Goal: Task Accomplishment & Management: Complete application form

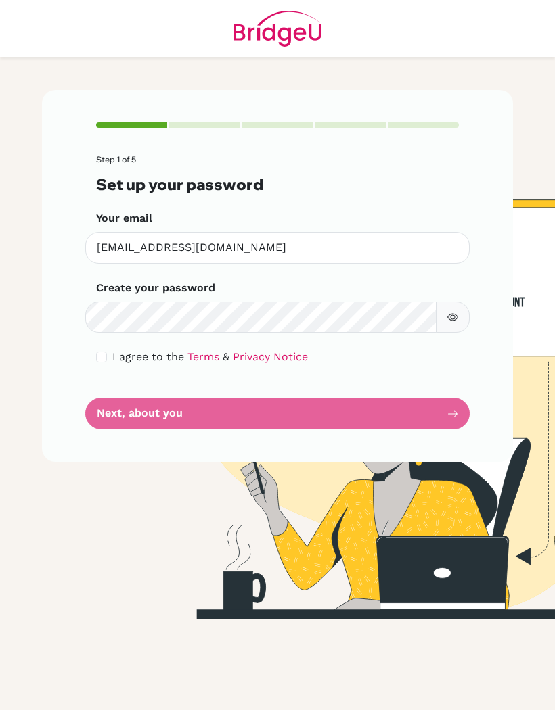
click at [207, 411] on form "Step 1 of 5 Set up your password Your email [EMAIL_ADDRESS][DOMAIN_NAME] Invali…" at bounding box center [277, 292] width 363 height 275
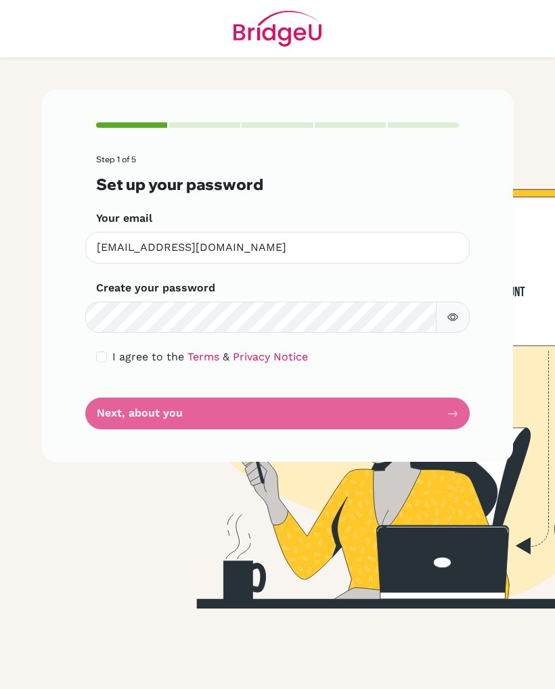
click at [97, 357] on input "checkbox" at bounding box center [101, 357] width 11 height 11
checkbox input "true"
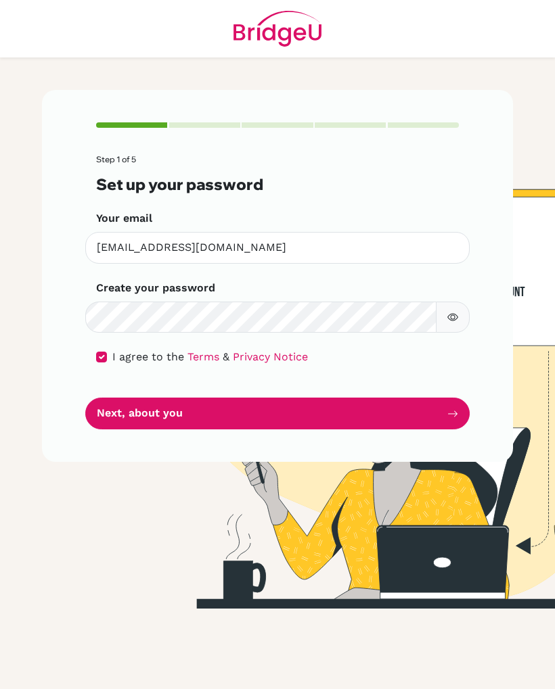
click at [404, 421] on button "Next, about you" at bounding box center [277, 414] width 384 height 32
click at [382, 414] on button "Next, about you" at bounding box center [277, 414] width 384 height 32
click at [436, 417] on button "Next, about you" at bounding box center [277, 414] width 384 height 32
click at [444, 411] on button "Next, about you" at bounding box center [277, 414] width 384 height 32
click at [130, 416] on button "Next, about you" at bounding box center [277, 414] width 384 height 32
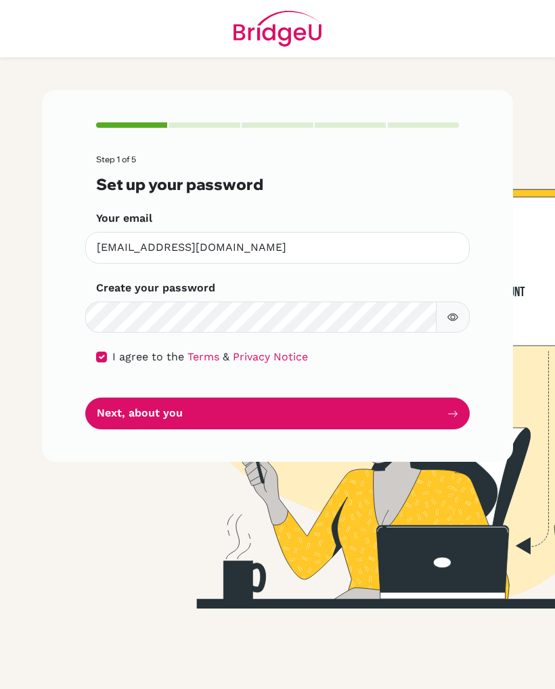
click at [131, 412] on button "Next, about you" at bounding box center [277, 414] width 384 height 32
click at [133, 412] on button "Next, about you" at bounding box center [277, 414] width 384 height 32
click at [135, 407] on button "Next, about you" at bounding box center [277, 414] width 384 height 32
click at [135, 408] on button "Next, about you" at bounding box center [277, 414] width 384 height 32
click at [459, 317] on button "button" at bounding box center [453, 318] width 34 height 32
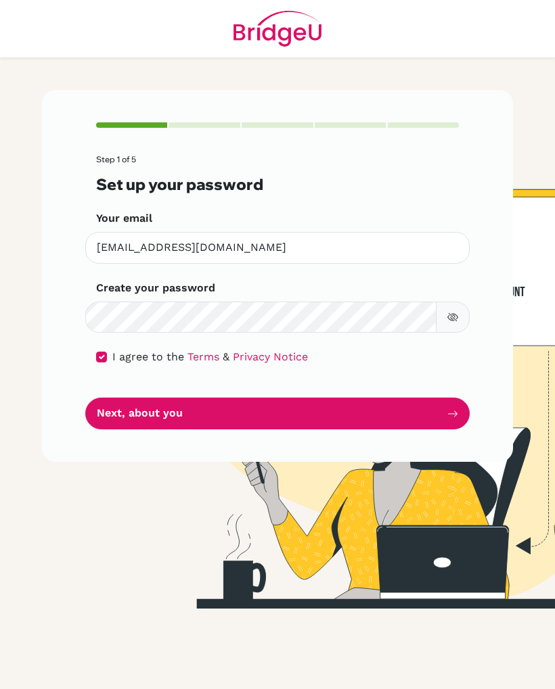
click at [457, 317] on icon "button" at bounding box center [452, 317] width 11 height 11
click at [369, 417] on button "Next, about you" at bounding box center [277, 414] width 384 height 32
click at [368, 412] on button "Next, about you" at bounding box center [277, 414] width 384 height 32
click at [371, 413] on button "Next, about you" at bounding box center [277, 414] width 384 height 32
